Goal: Find specific page/section

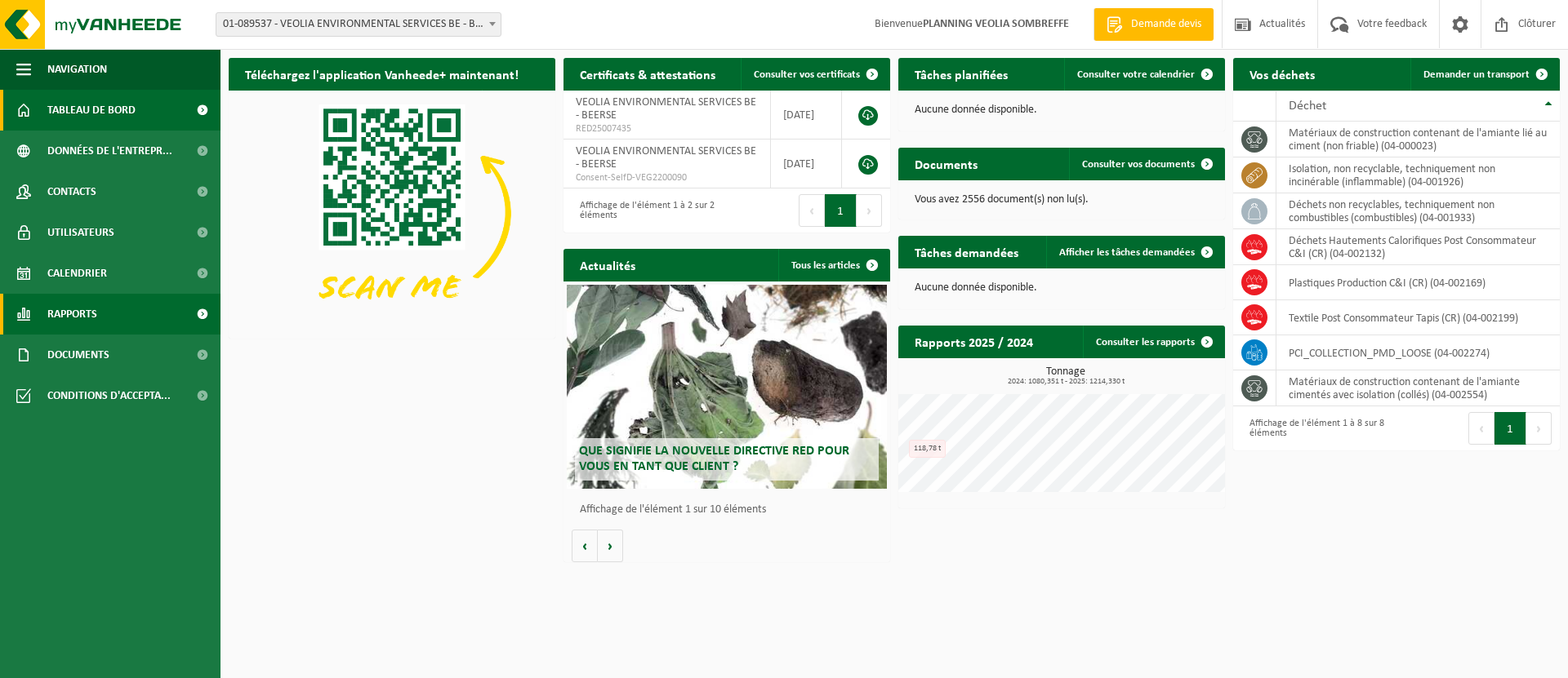
click at [61, 319] on span "Rapports" at bounding box center [71, 314] width 50 height 41
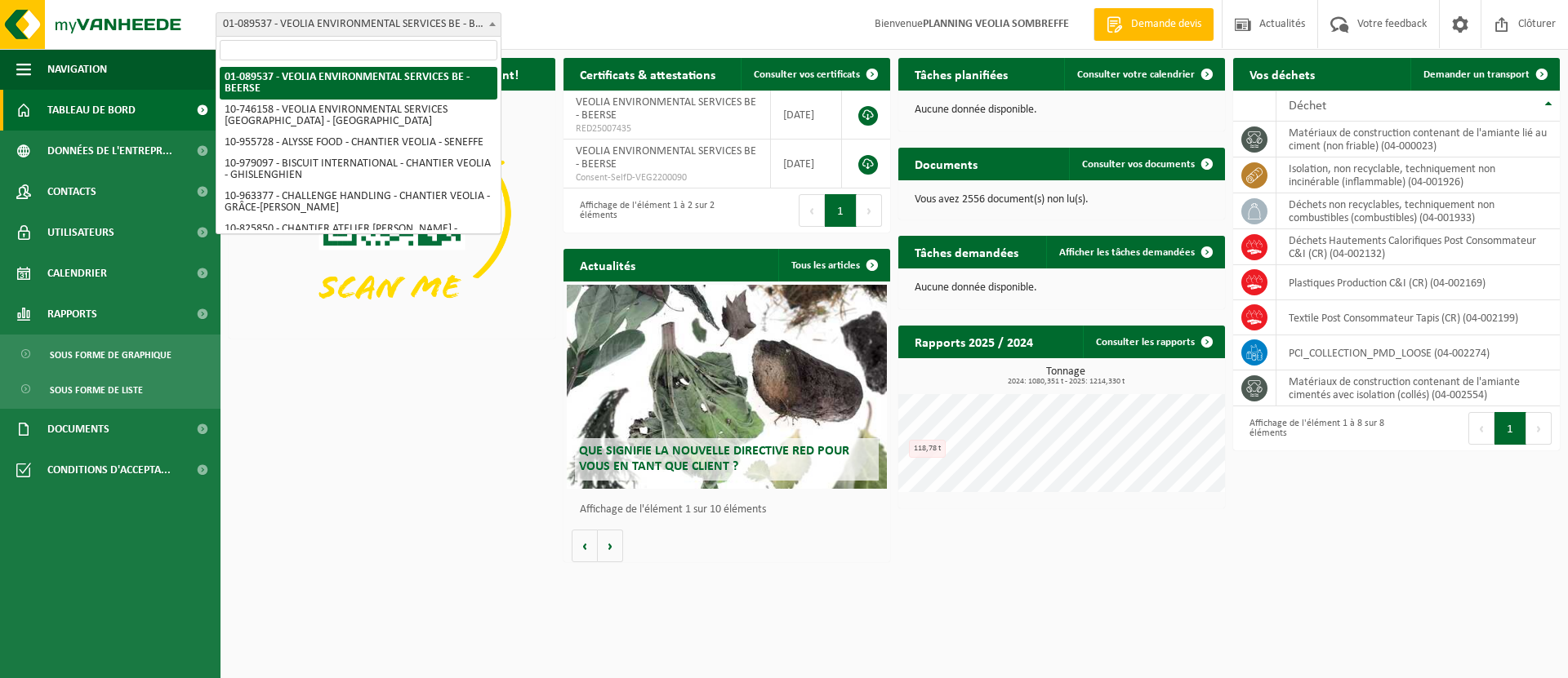
click at [280, 29] on span "01-089537 - VEOLIA ENVIRONMENTAL SERVICES BE - BEERSE" at bounding box center [358, 24] width 284 height 23
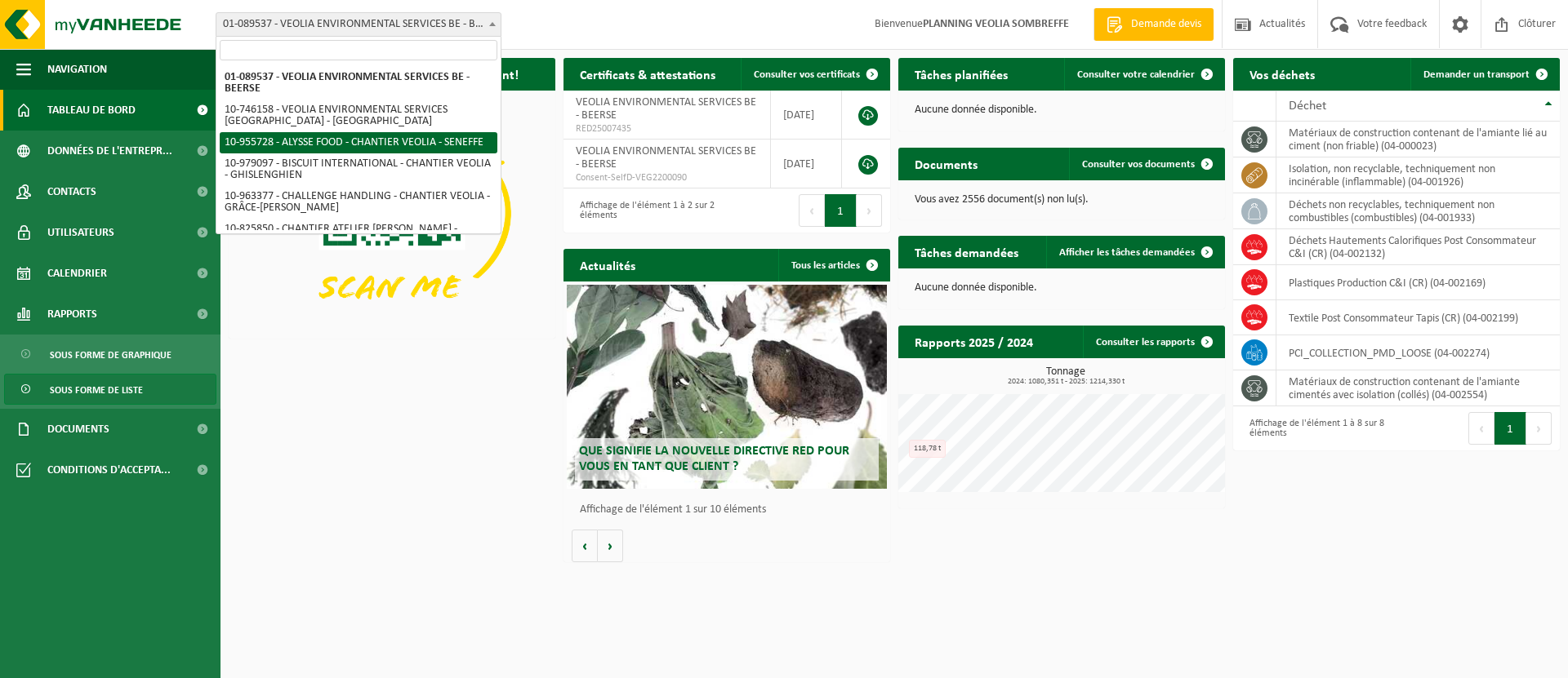
click at [82, 393] on span "Sous forme de liste" at bounding box center [96, 390] width 93 height 31
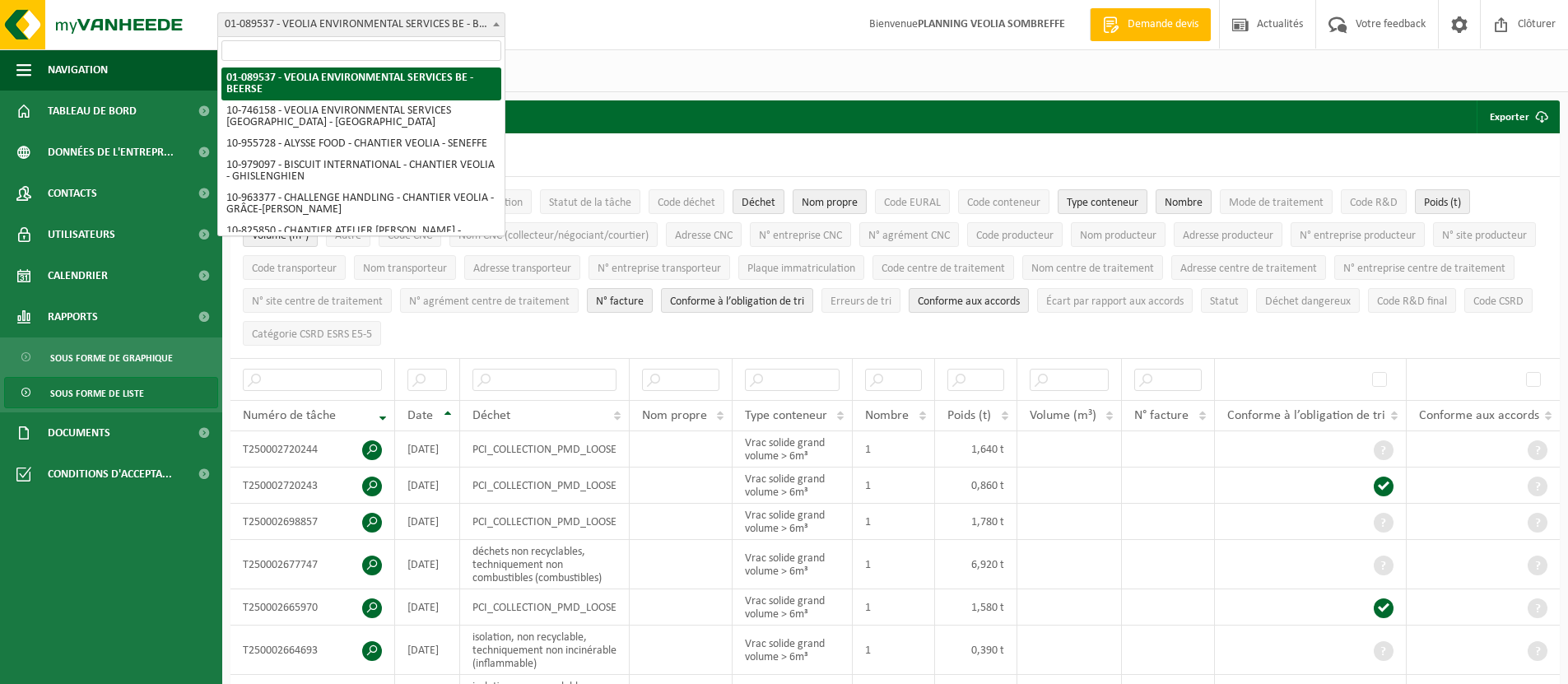
click at [273, 18] on span "01-089537 - VEOLIA ENVIRONMENTAL SERVICES BE - BEERSE" at bounding box center [361, 25] width 286 height 23
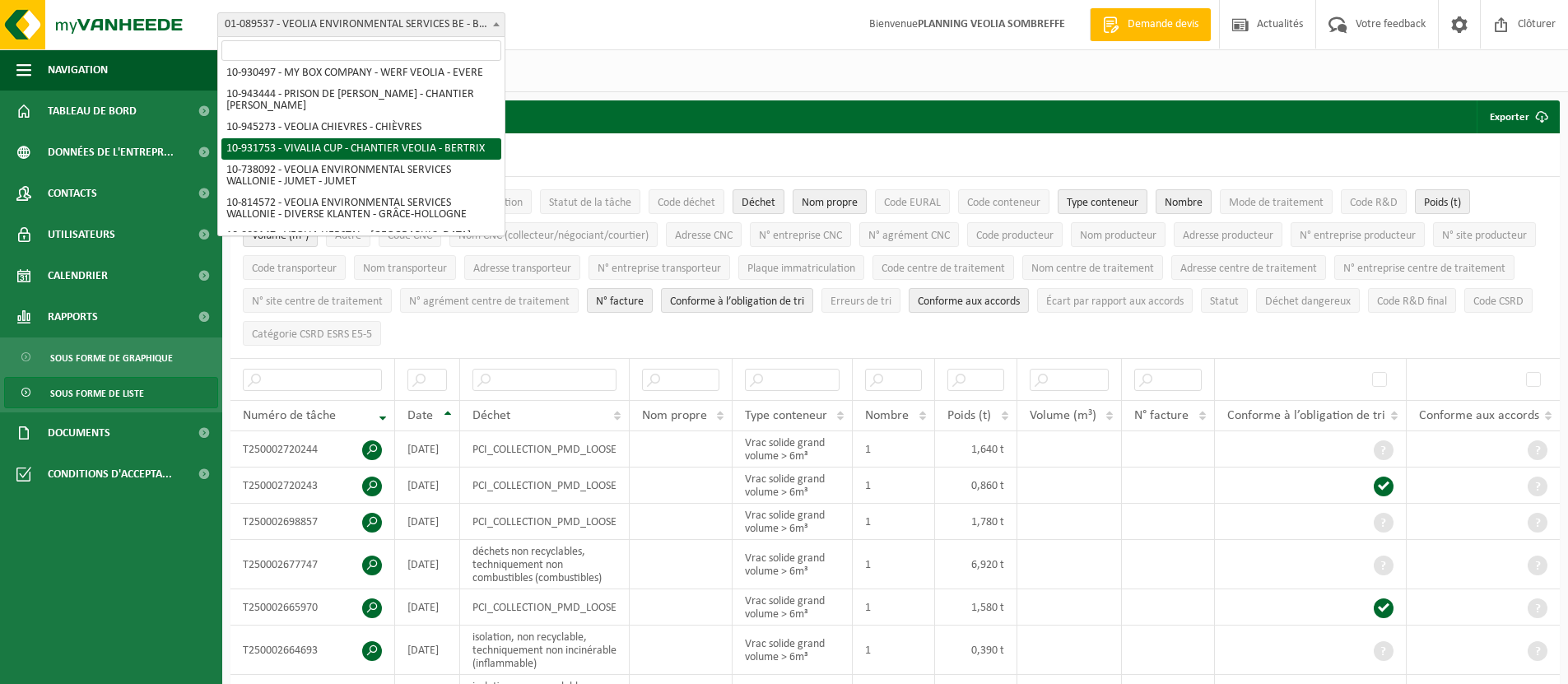
scroll to position [1144, 0]
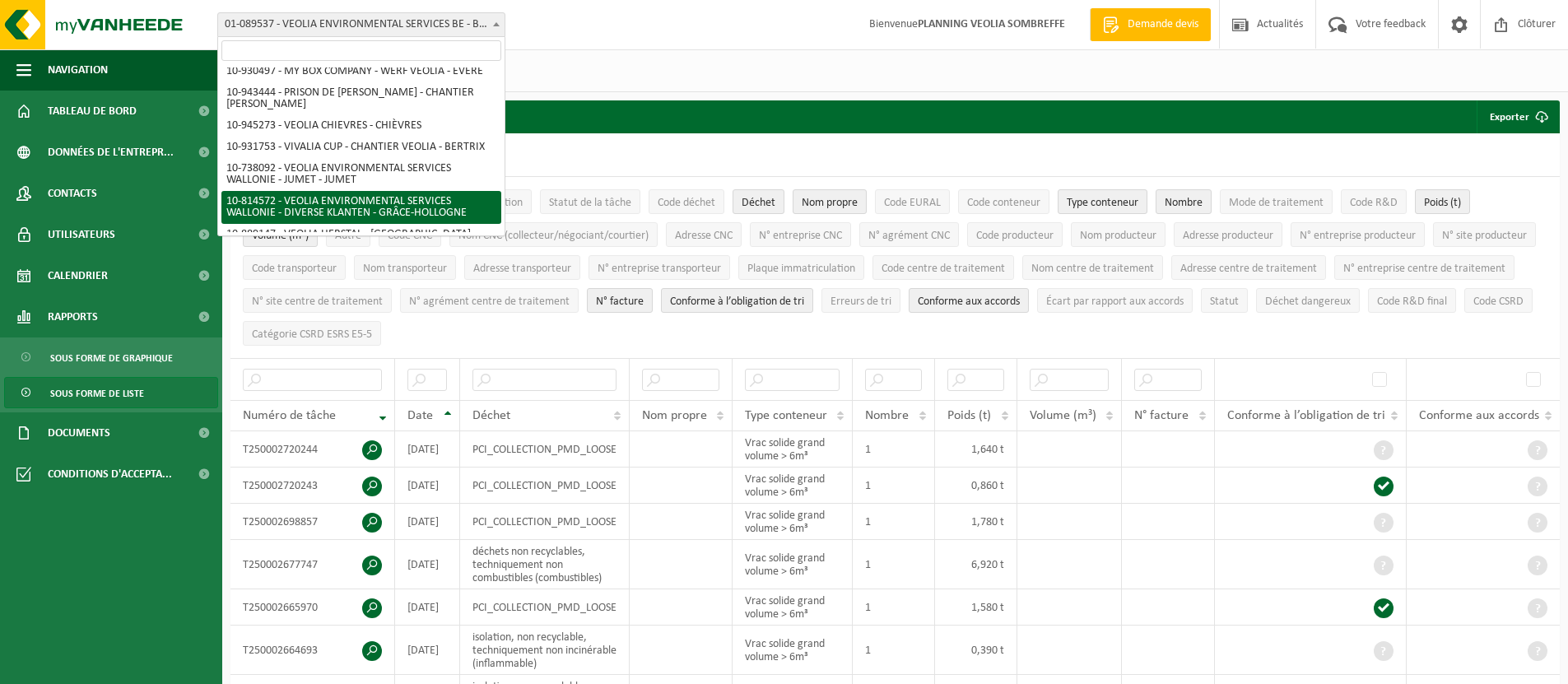
select select "37628"
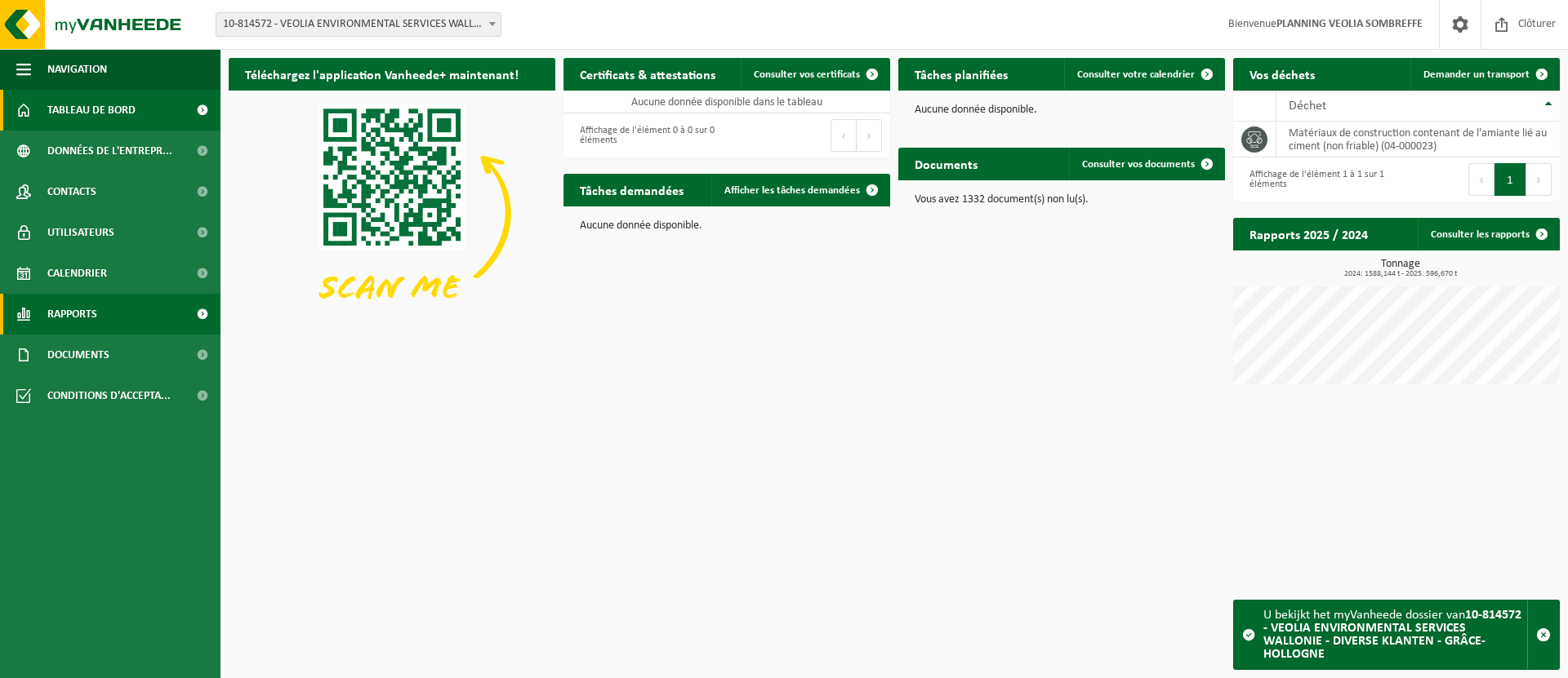
click at [72, 312] on span "Rapports" at bounding box center [71, 314] width 50 height 41
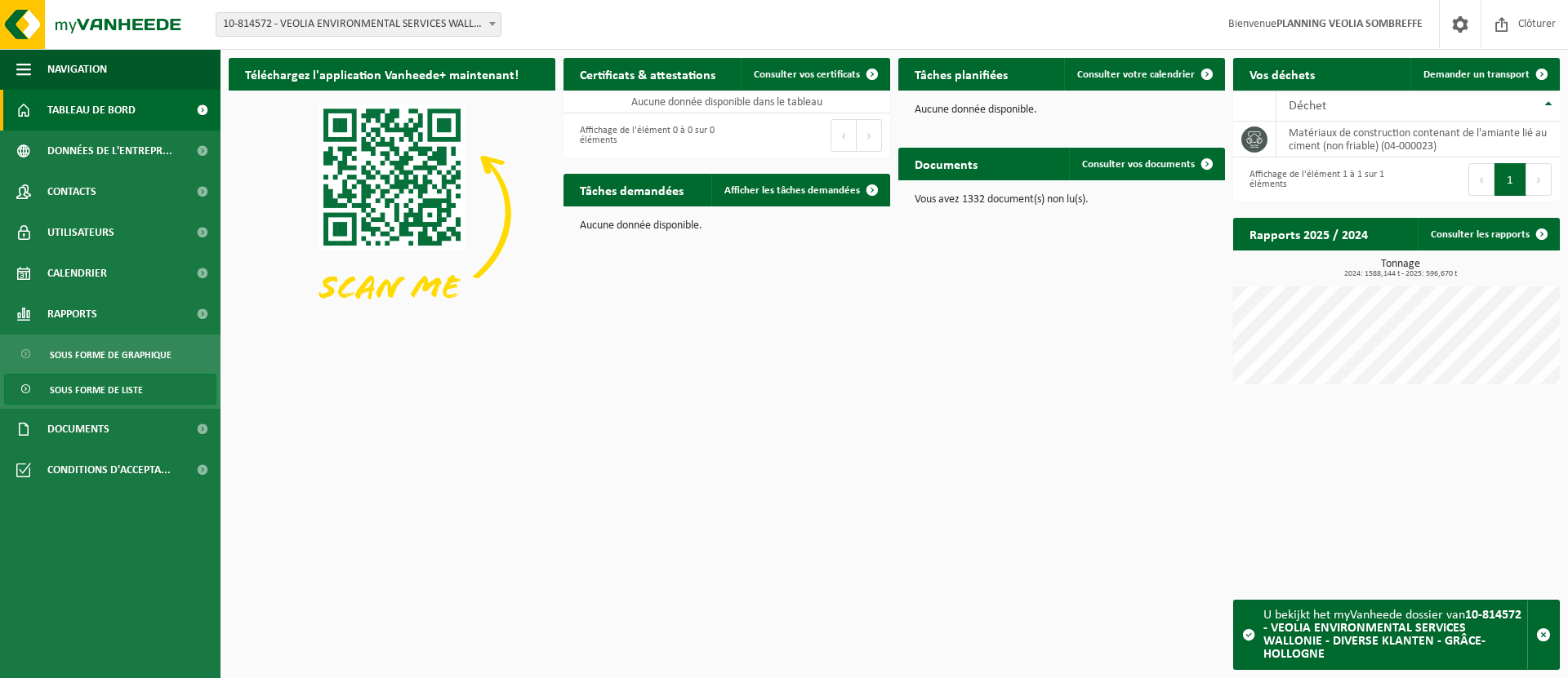
click at [78, 383] on span "Sous forme de liste" at bounding box center [96, 390] width 93 height 31
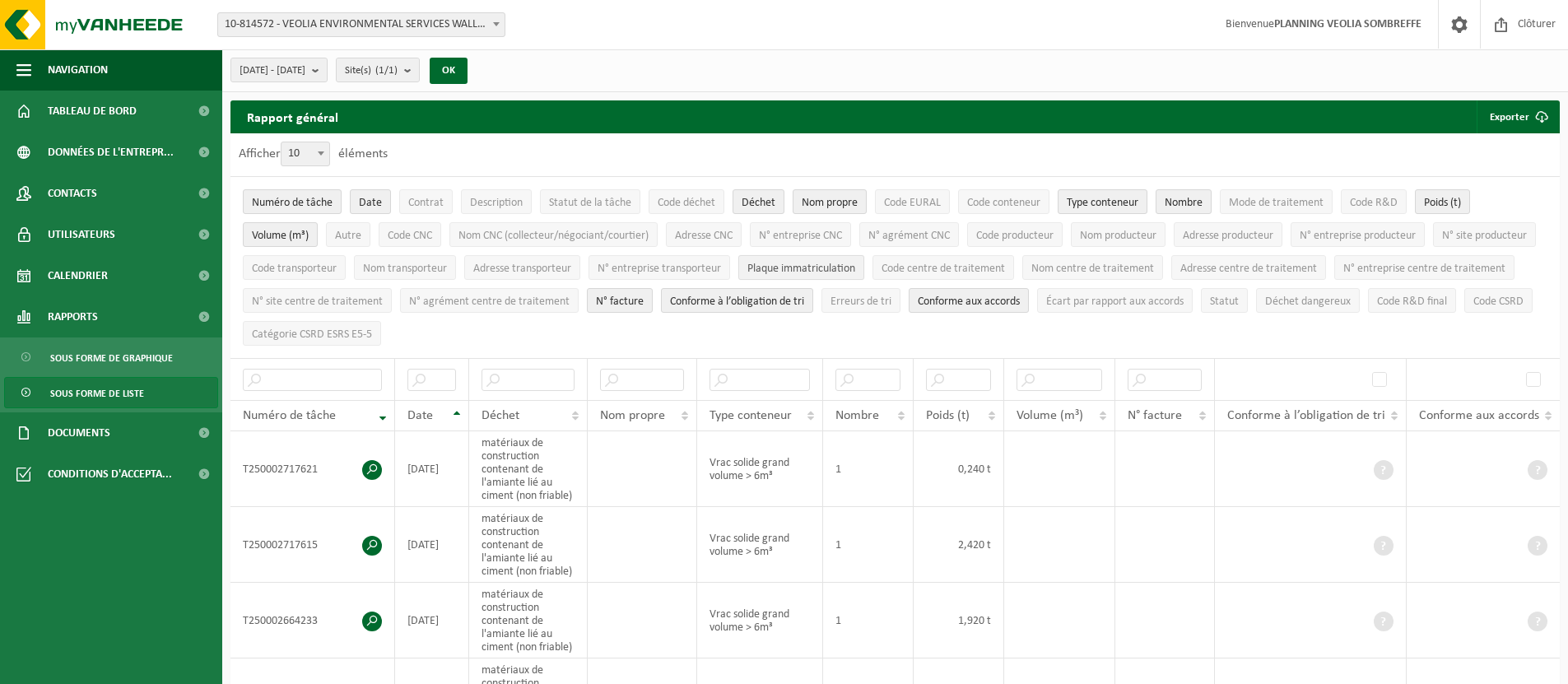
click at [855, 270] on span "Plaque immatriculation" at bounding box center [801, 269] width 108 height 13
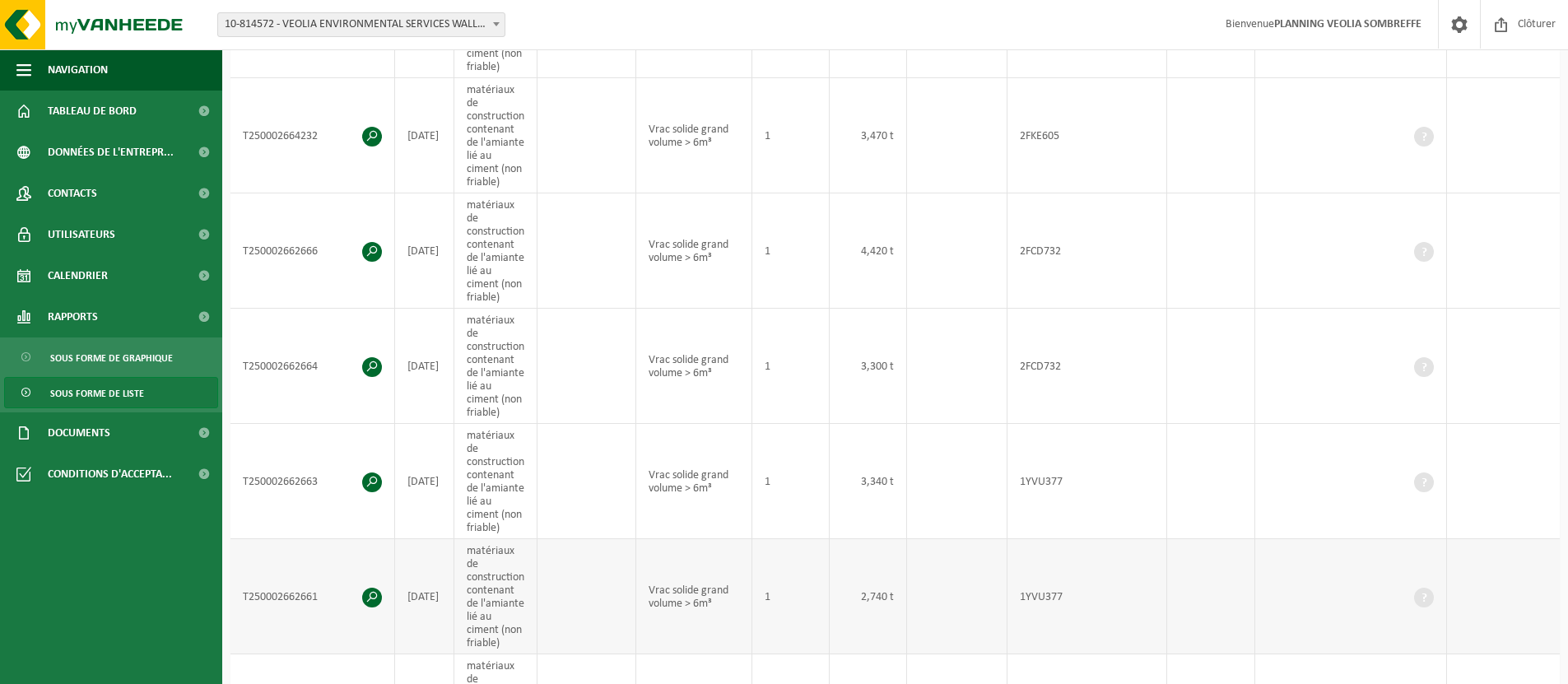
scroll to position [717, 0]
